Goal: Task Accomplishment & Management: Use online tool/utility

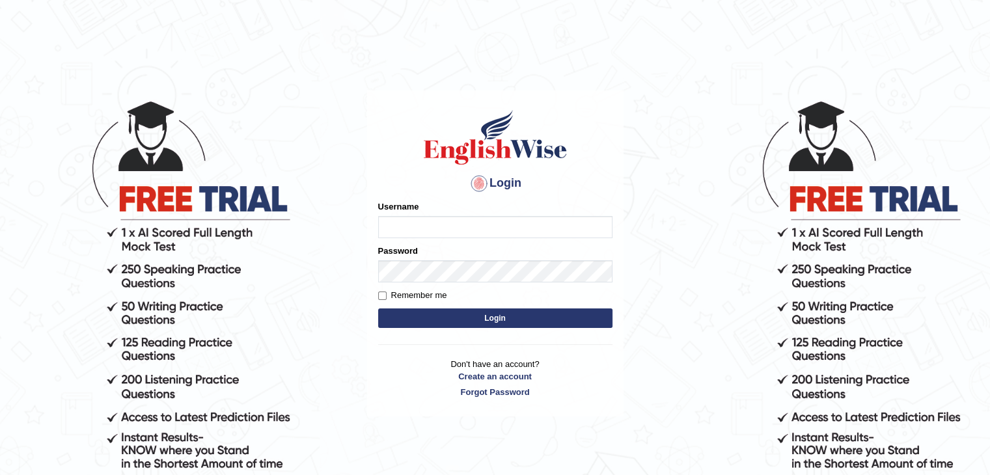
type input "Johnlloyd"
click at [458, 321] on button "Login" at bounding box center [495, 318] width 234 height 20
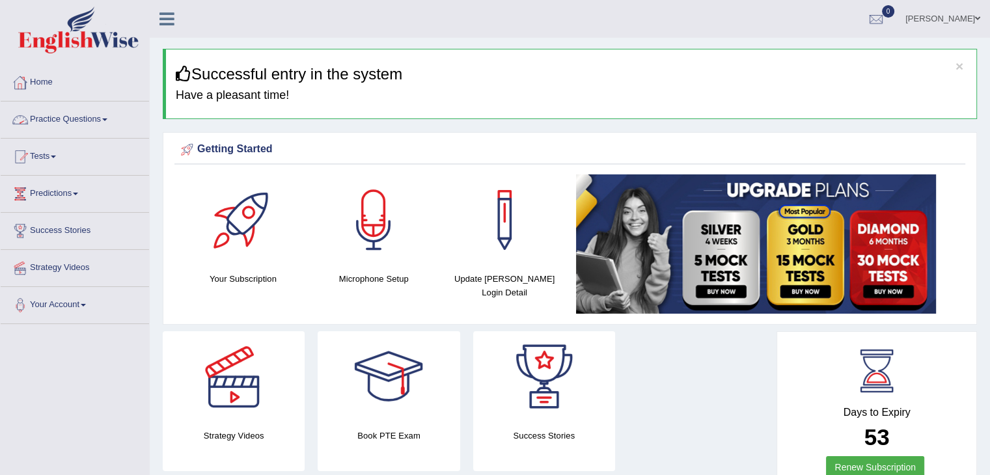
click at [61, 115] on link "Practice Questions" at bounding box center [75, 118] width 148 height 33
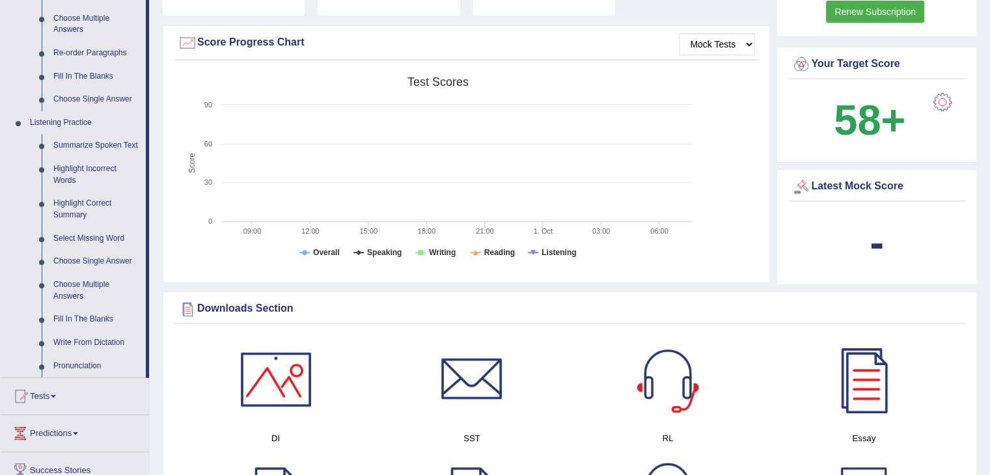
scroll to position [457, 0]
click at [83, 167] on link "Highlight Incorrect Words" at bounding box center [97, 173] width 98 height 34
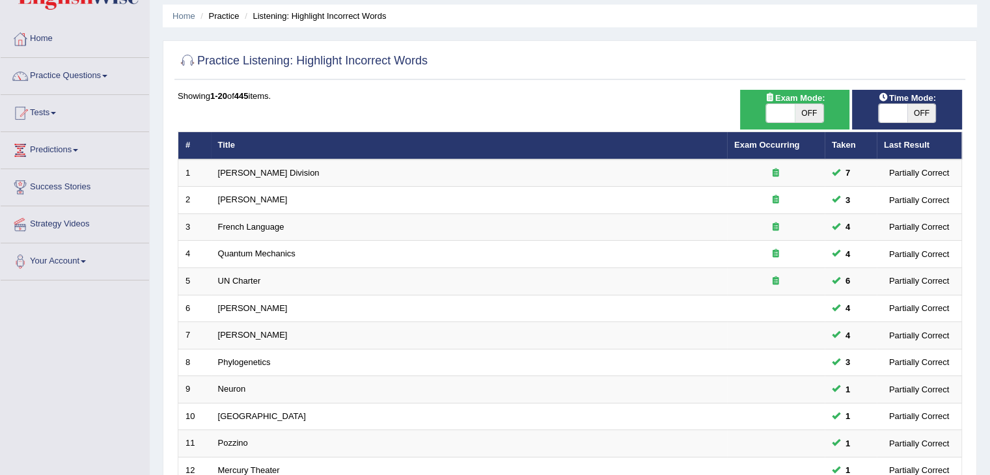
scroll to position [44, 0]
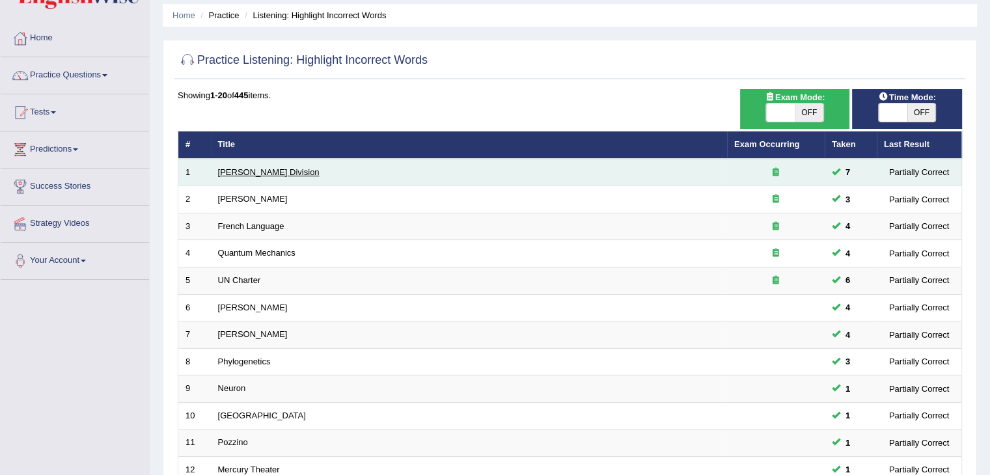
click at [256, 172] on link "[PERSON_NAME] Division" at bounding box center [269, 172] width 102 height 10
click at [256, 172] on link "Ward Division" at bounding box center [269, 172] width 102 height 10
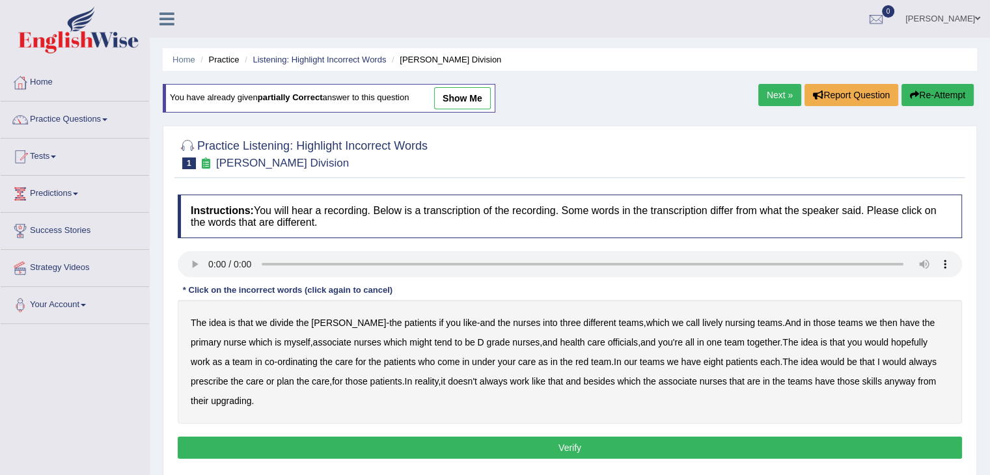
click at [702, 323] on b "lively" at bounding box center [712, 323] width 20 height 10
click at [702, 318] on b "lively" at bounding box center [712, 323] width 20 height 10
